Goal: Task Accomplishment & Management: Complete application form

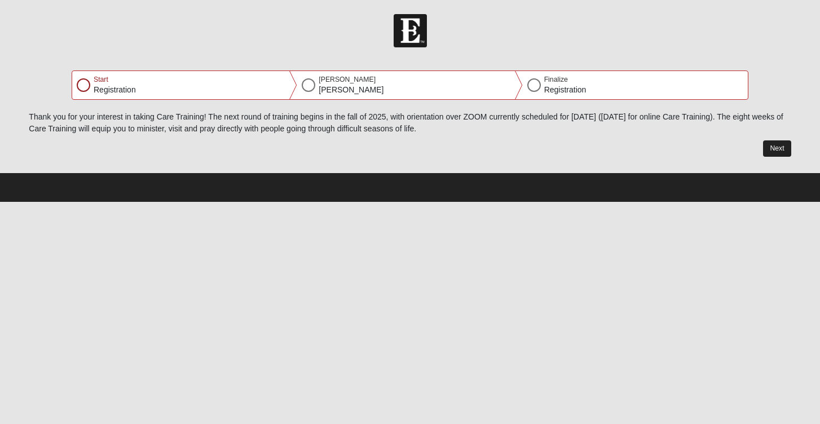
click at [776, 149] on button "Next" at bounding box center [777, 148] width 28 height 16
select select "11"
select select "15"
select select "1963"
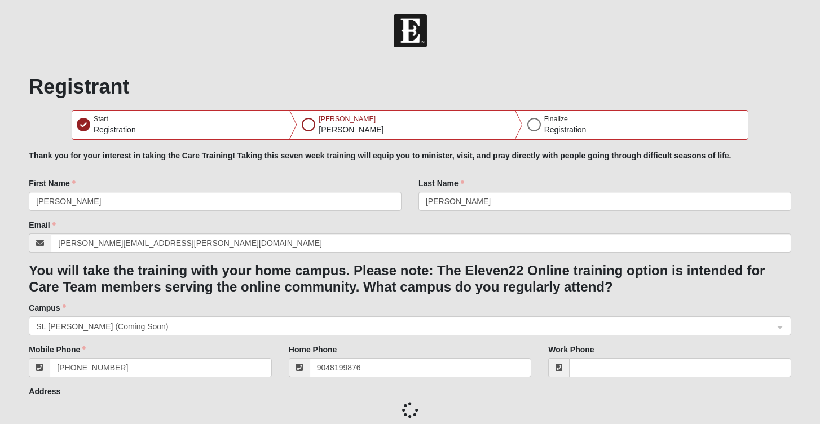
type input "[PHONE_NUMBER]"
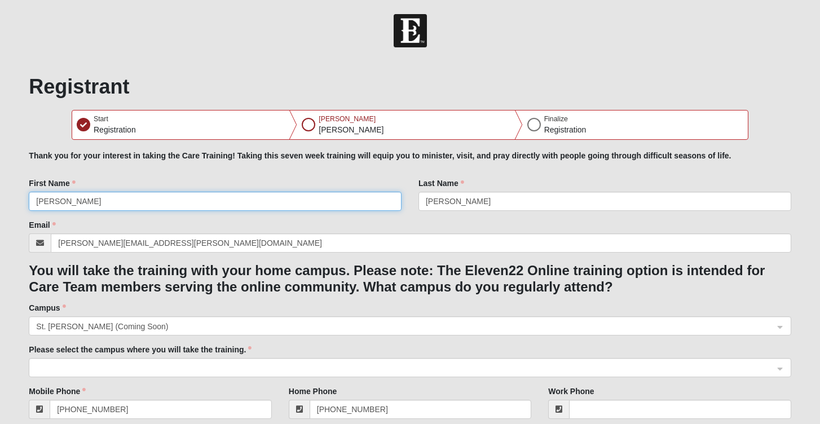
drag, startPoint x: 73, startPoint y: 197, endPoint x: 30, endPoint y: 197, distance: 42.9
drag, startPoint x: 70, startPoint y: 202, endPoint x: 20, endPoint y: 200, distance: 49.7
click at [20, 200] on div "First Name [PERSON_NAME]" at bounding box center [215, 199] width 390 height 42
type input "[PERSON_NAME]"
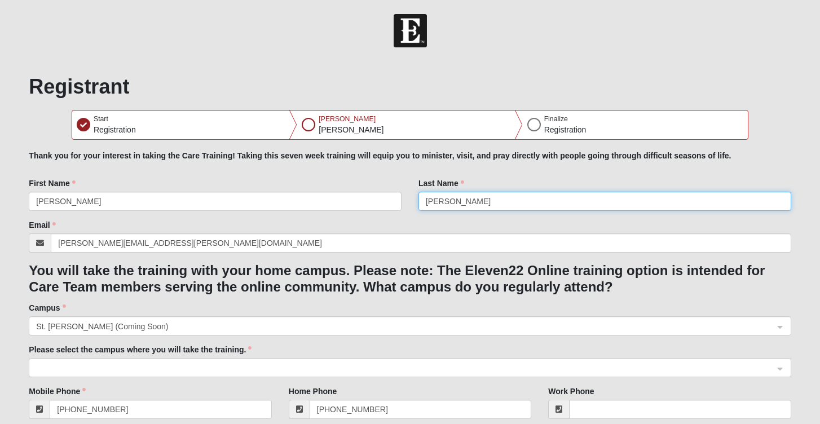
type input "[PERSON_NAME]"
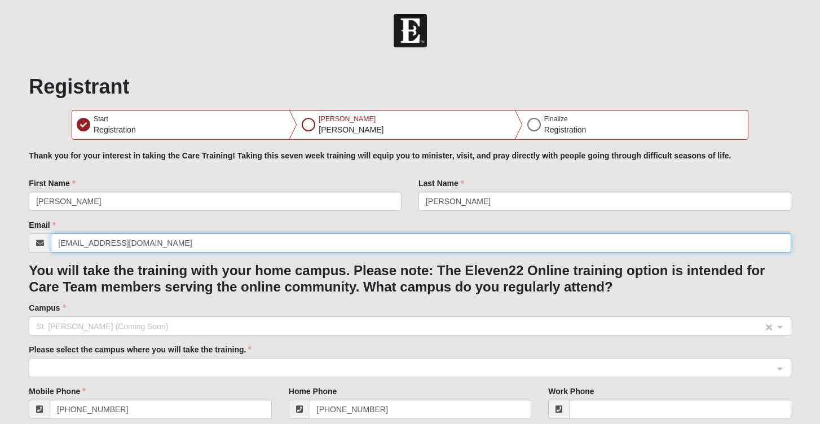
click at [152, 325] on span "St. [PERSON_NAME] (Coming Soon)" at bounding box center [399, 326] width 727 height 12
type input "[EMAIL_ADDRESS][DOMAIN_NAME]"
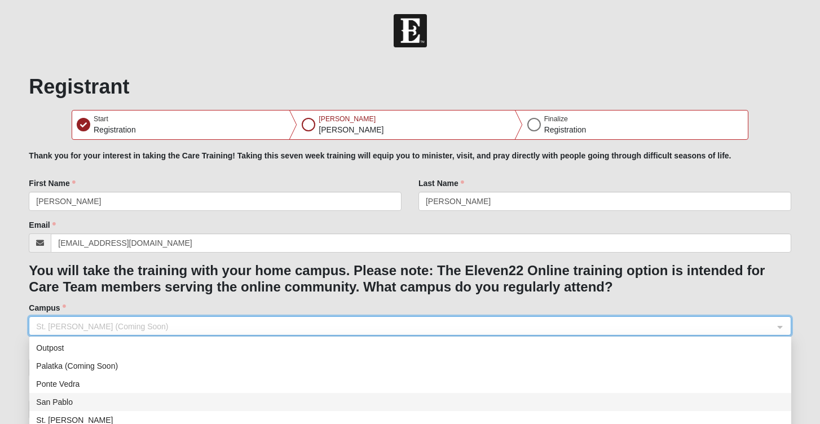
scroll to position [144, 0]
click at [128, 399] on div "San Pablo" at bounding box center [410, 402] width 749 height 12
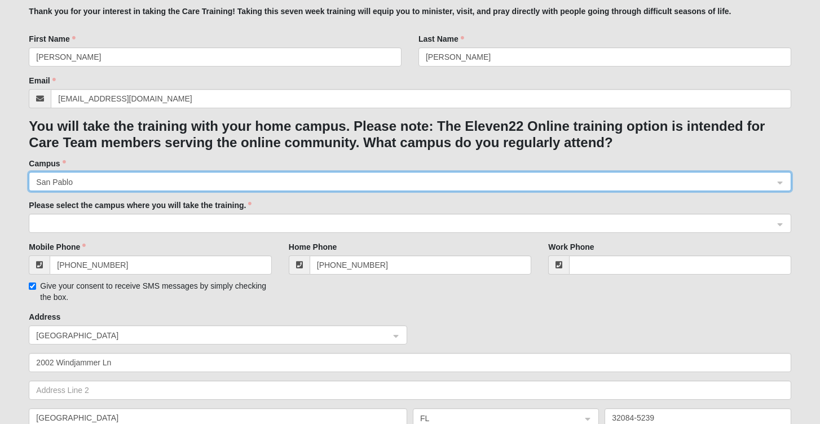
scroll to position [164, 0]
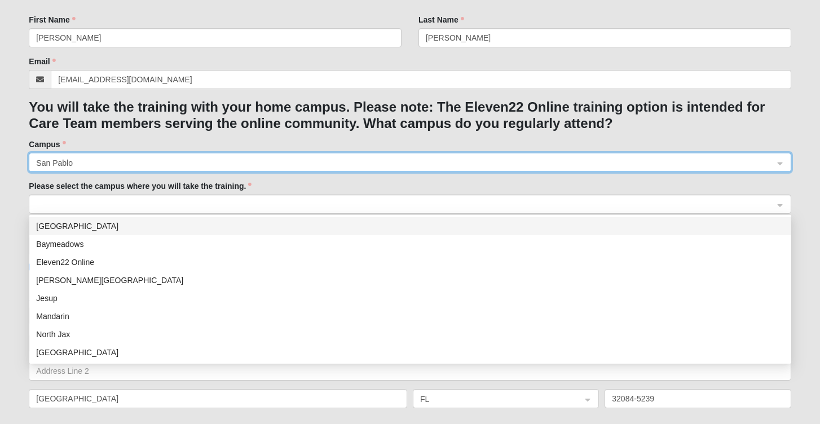
click at [140, 200] on span at bounding box center [404, 205] width 737 height 12
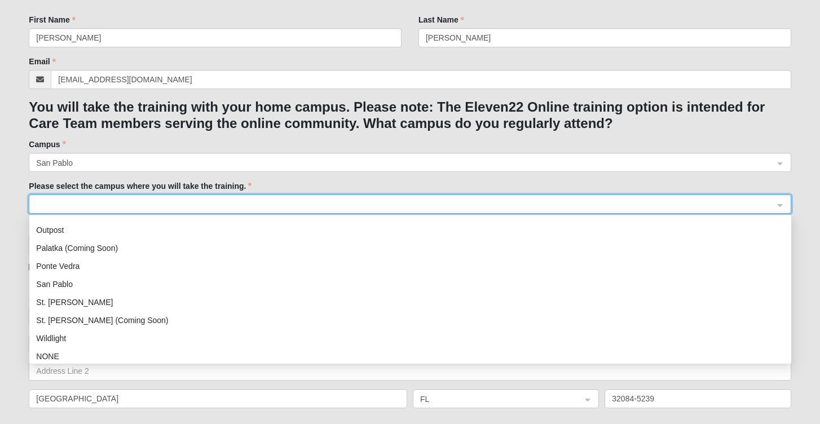
scroll to position [144, 0]
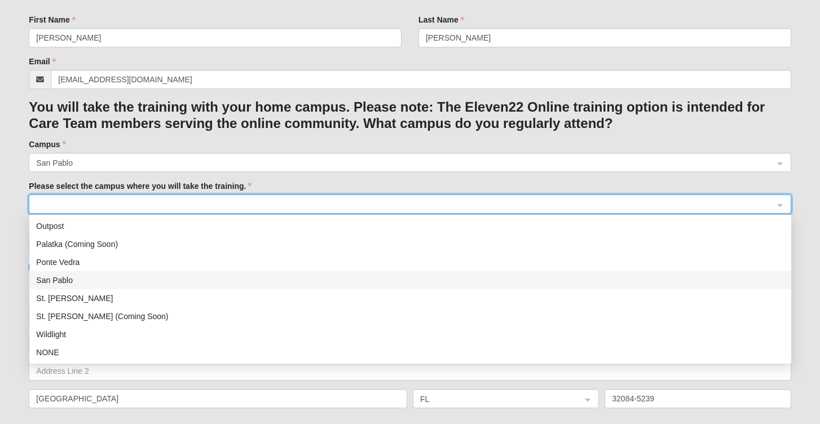
click at [62, 279] on div "San Pablo" at bounding box center [410, 280] width 749 height 12
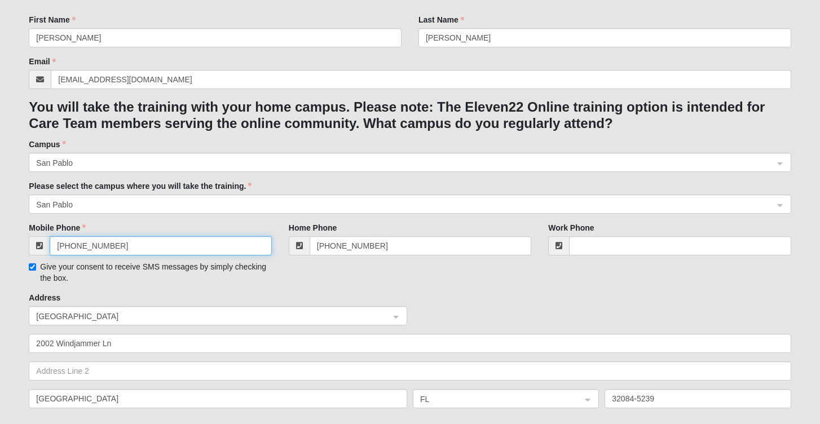
drag, startPoint x: 124, startPoint y: 245, endPoint x: 58, endPoint y: 243, distance: 66.0
type input "[PHONE_NUMBER]"
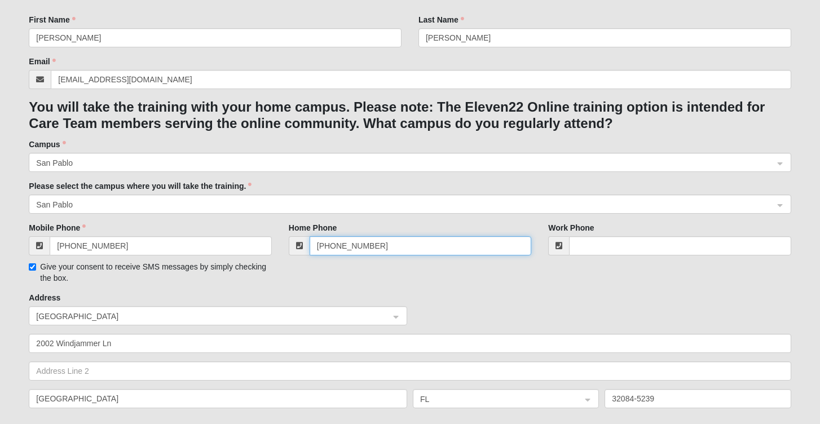
drag, startPoint x: 394, startPoint y: 249, endPoint x: 279, endPoint y: 244, distance: 115.8
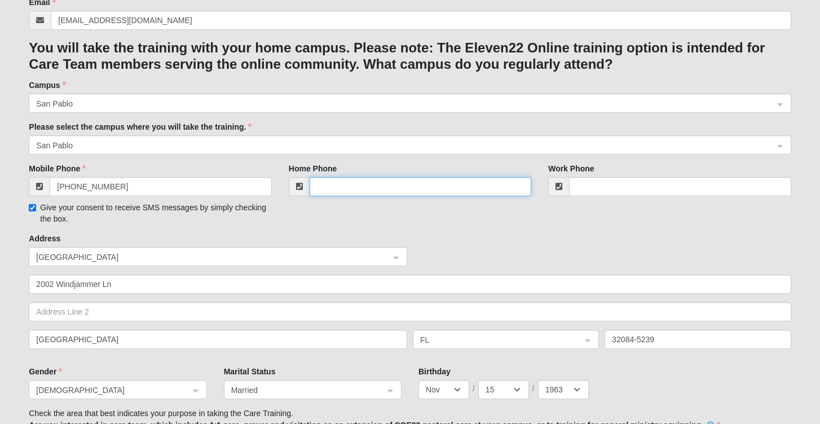
scroll to position [225, 0]
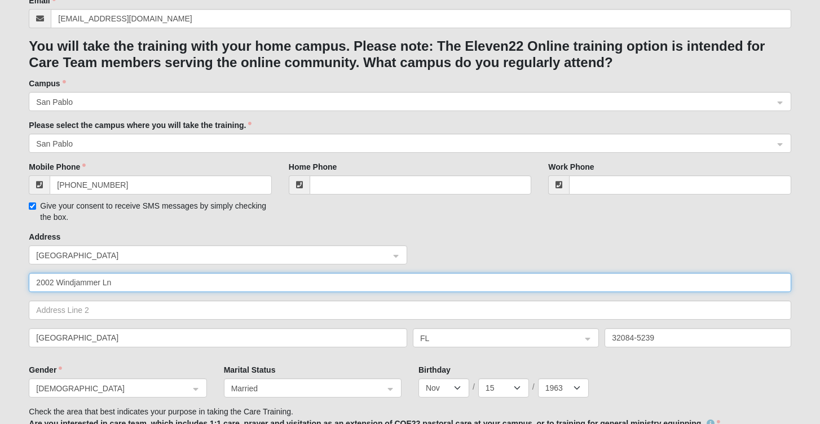
drag, startPoint x: 138, startPoint y: 282, endPoint x: 17, endPoint y: 279, distance: 120.8
type input "[STREET_ADDRESS]"
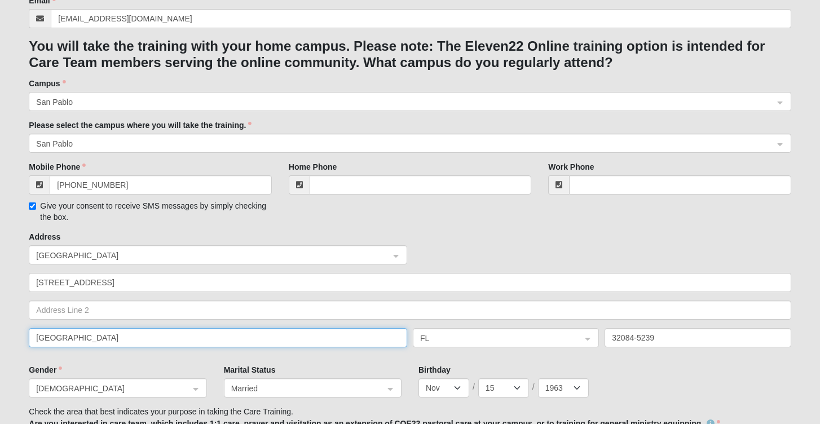
drag, startPoint x: 96, startPoint y: 338, endPoint x: 23, endPoint y: 337, distance: 73.4
type input "[GEOGRAPHIC_DATA]"
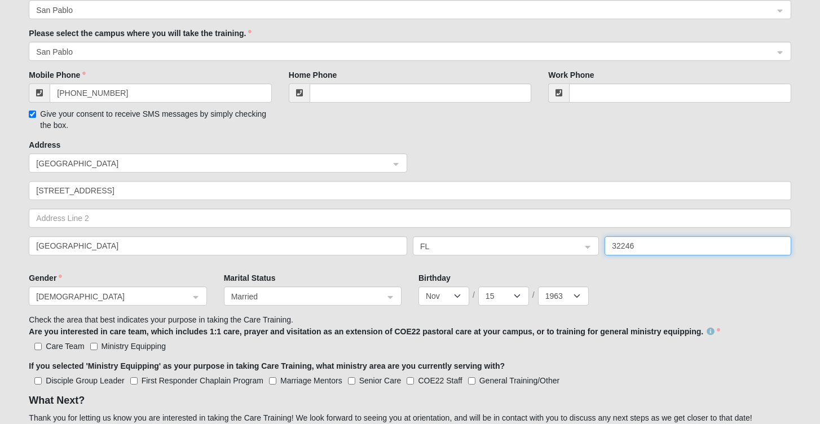
scroll to position [318, 0]
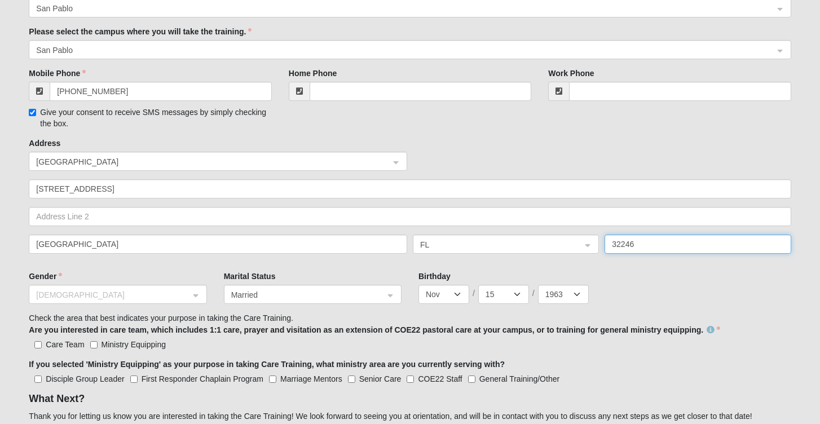
click at [197, 294] on div "[DEMOGRAPHIC_DATA]" at bounding box center [117, 294] width 177 height 19
type input "32246"
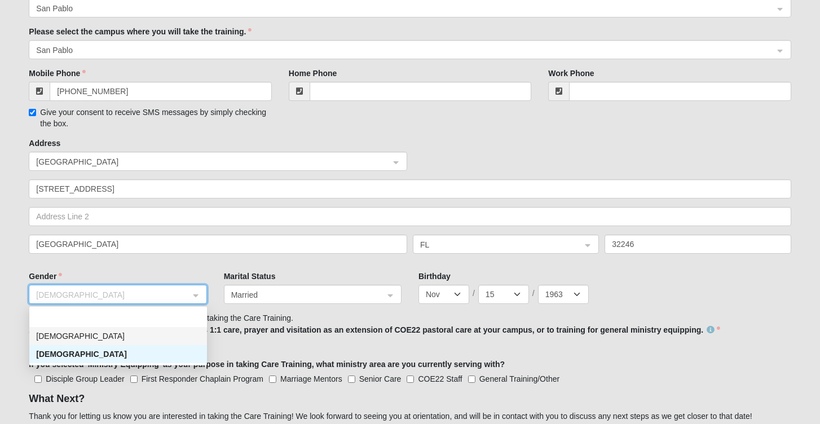
click at [158, 334] on div "[DEMOGRAPHIC_DATA]" at bounding box center [118, 336] width 164 height 12
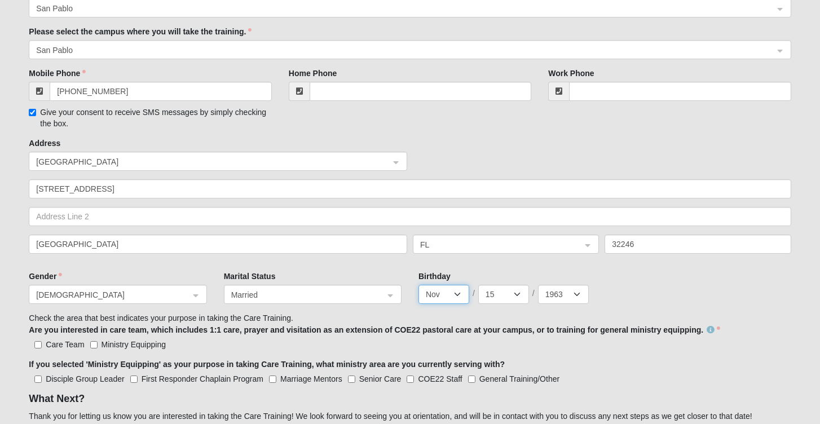
select select "0"
select select "1999"
click at [95, 344] on input "Ministry Equipping" at bounding box center [93, 344] width 7 height 7
checkbox input "true"
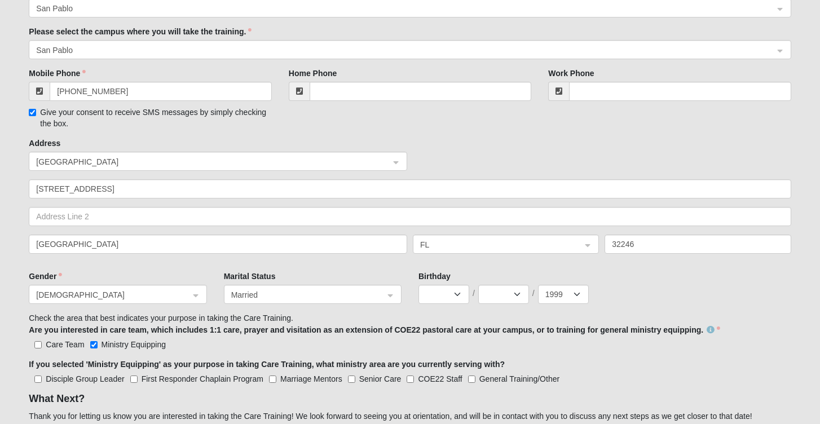
click at [473, 377] on input "General Training/Other" at bounding box center [471, 379] width 7 height 7
checkbox input "true"
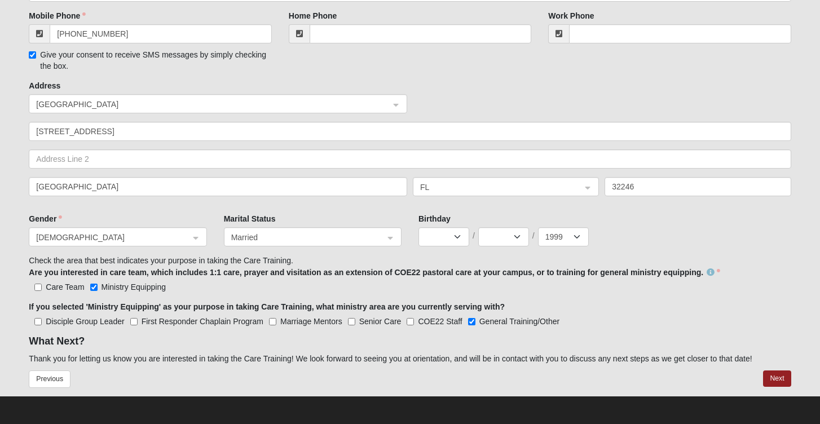
scroll to position [375, 0]
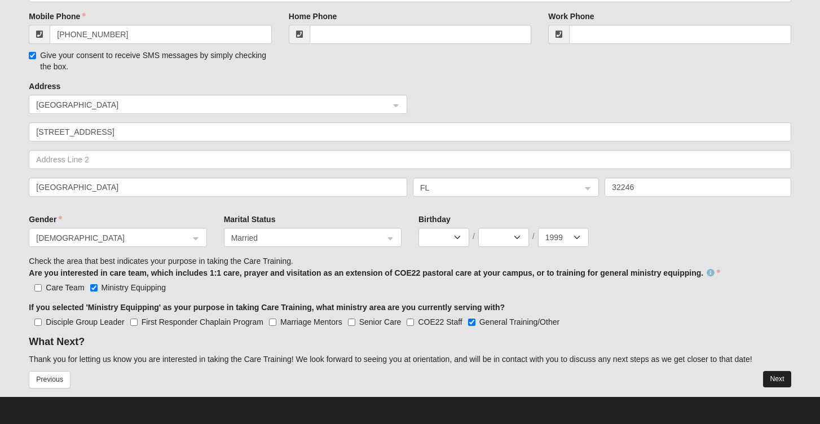
click at [779, 376] on button "Next" at bounding box center [777, 379] width 28 height 16
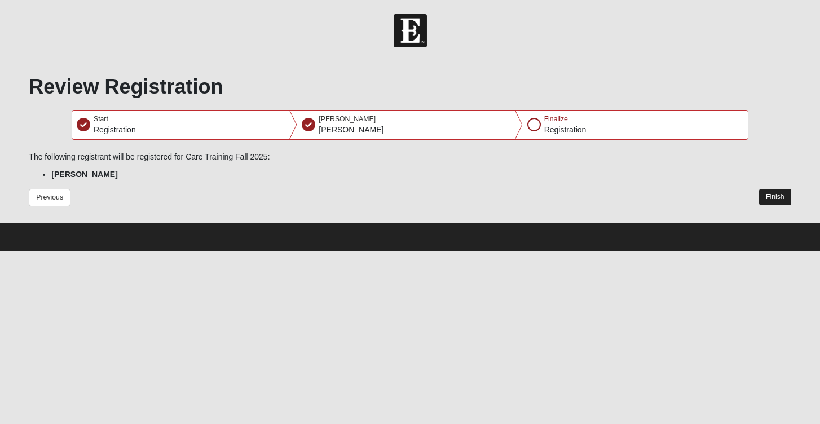
click at [779, 197] on button "Finish" at bounding box center [775, 197] width 32 height 16
